Goal: Register for event/course

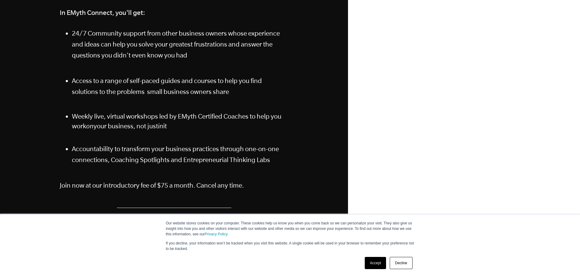
scroll to position [163, 0]
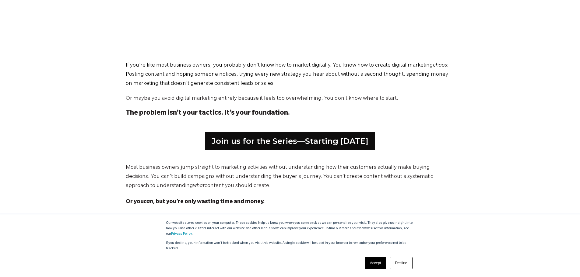
scroll to position [303, 0]
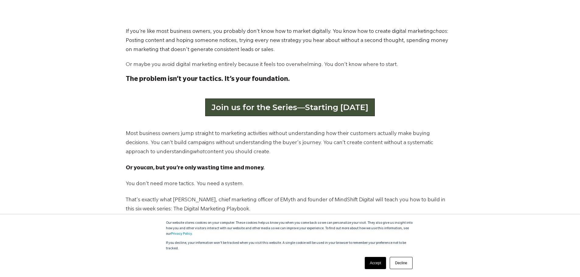
click at [274, 106] on link "Join us for the Series—Starting September 2" at bounding box center [290, 108] width 170 height 18
click at [321, 108] on link "Join us for the Series—Starting September 2" at bounding box center [290, 108] width 170 height 18
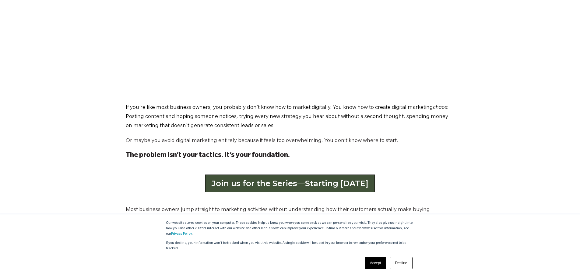
scroll to position [254, 0]
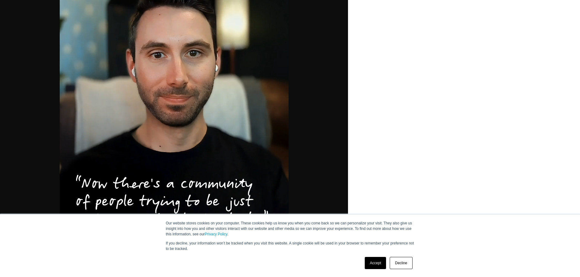
scroll to position [379, 0]
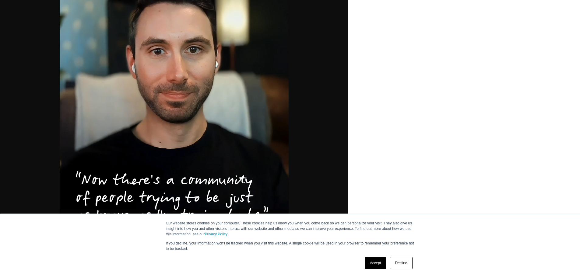
click at [379, 268] on link "Accept" at bounding box center [376, 263] width 22 height 12
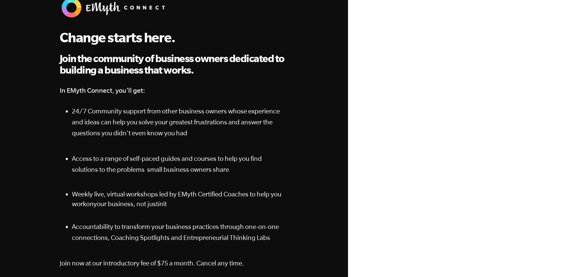
scroll to position [0, 0]
